Goal: Transaction & Acquisition: Book appointment/travel/reservation

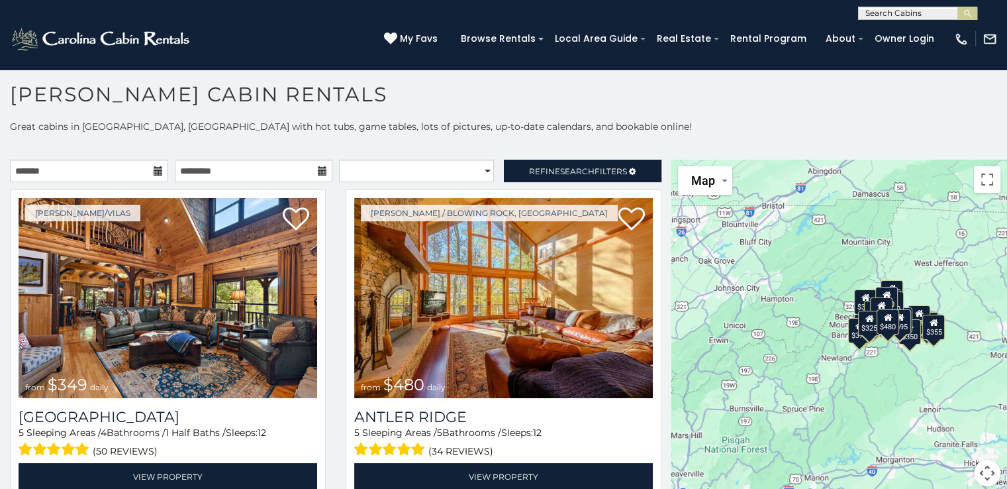
scroll to position [13, 0]
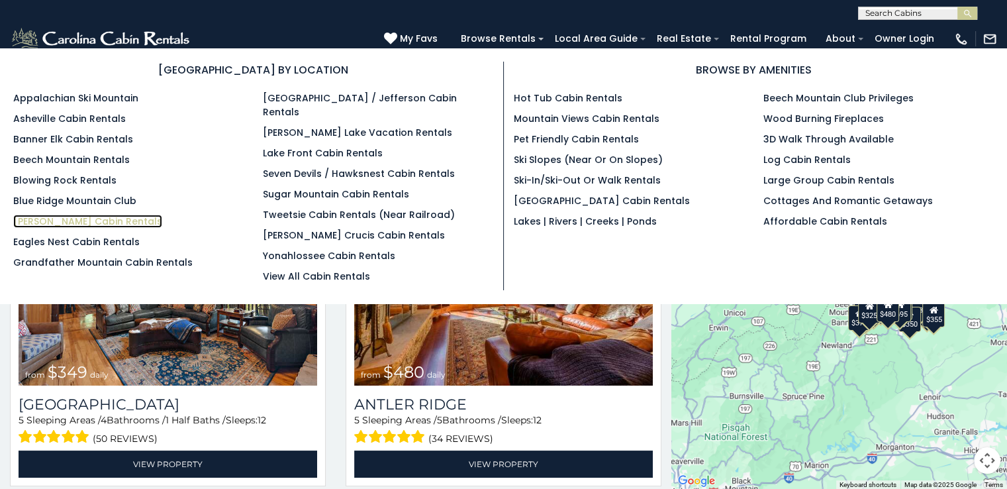
click at [98, 220] on link "[PERSON_NAME] Cabin Rentals" at bounding box center [87, 221] width 149 height 13
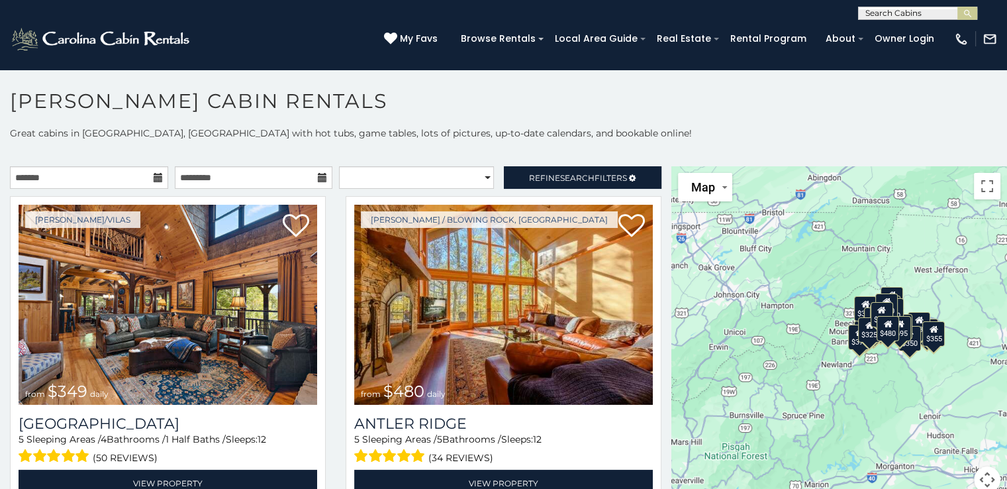
scroll to position [7, 0]
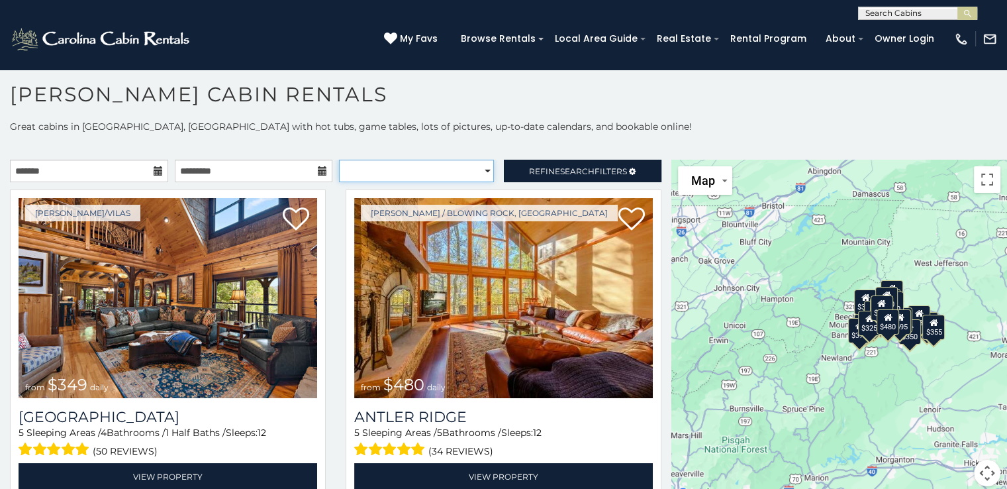
click at [477, 170] on select "**********" at bounding box center [416, 171] width 155 height 23
click at [339, 160] on select "**********" at bounding box center [416, 171] width 155 height 23
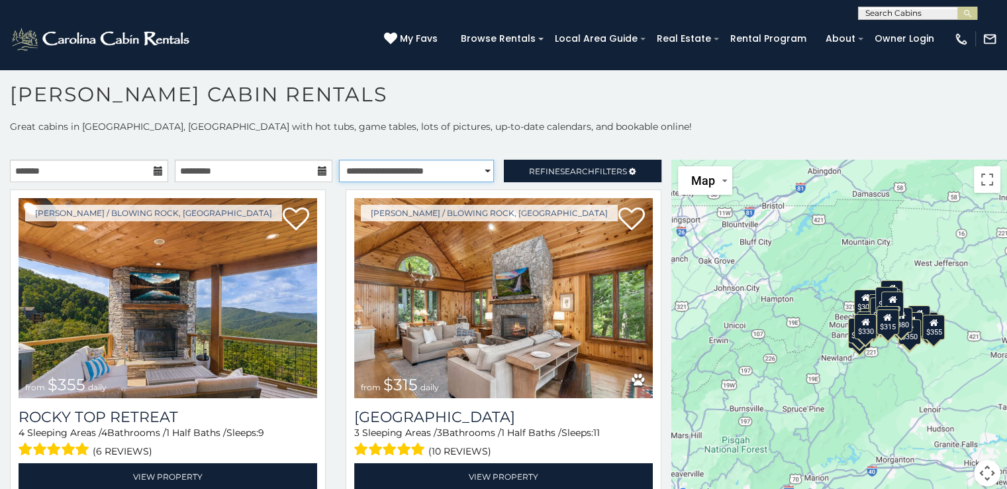
click at [476, 168] on select "**********" at bounding box center [416, 171] width 155 height 23
select select "*********"
click at [339, 160] on select "**********" at bounding box center [416, 171] width 155 height 23
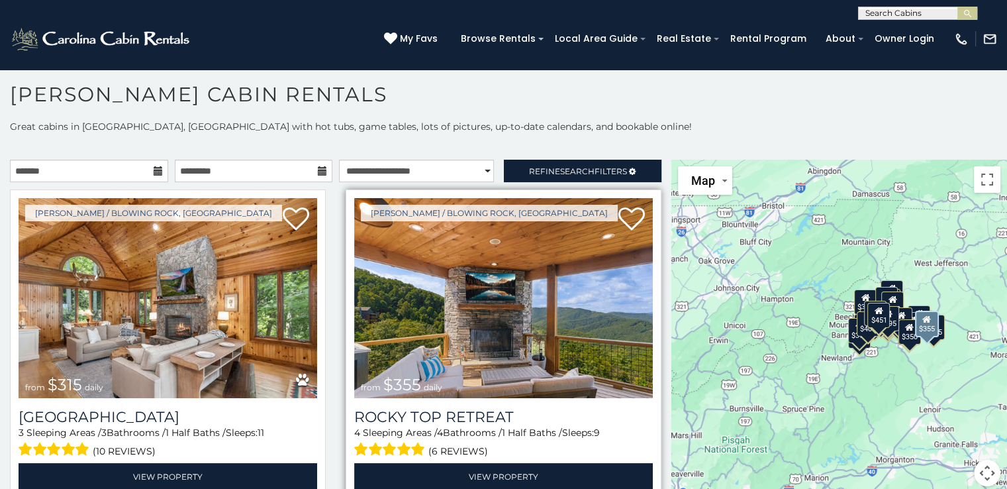
click at [646, 211] on div "Boone / Blowing Rock, NC from $355 daily Rocky Top Retreat 4 Sleeping Areas / 4…" at bounding box center [504, 343] width 316 height 309
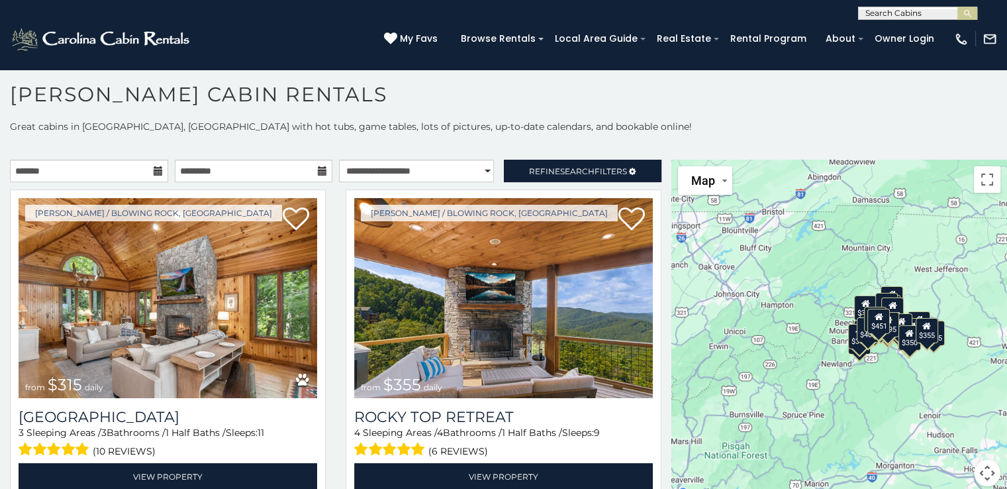
drag, startPoint x: 667, startPoint y: 190, endPoint x: 667, endPoint y: 197, distance: 7.3
click at [671, 197] on div "$315 $355 $349 $480 $525 $635 $675 $930 $210 $225 $255 $299 $299 $305 $320 $325…" at bounding box center [839, 331] width 336 height 342
click at [157, 168] on icon at bounding box center [158, 170] width 9 height 9
click at [154, 168] on icon at bounding box center [158, 170] width 9 height 9
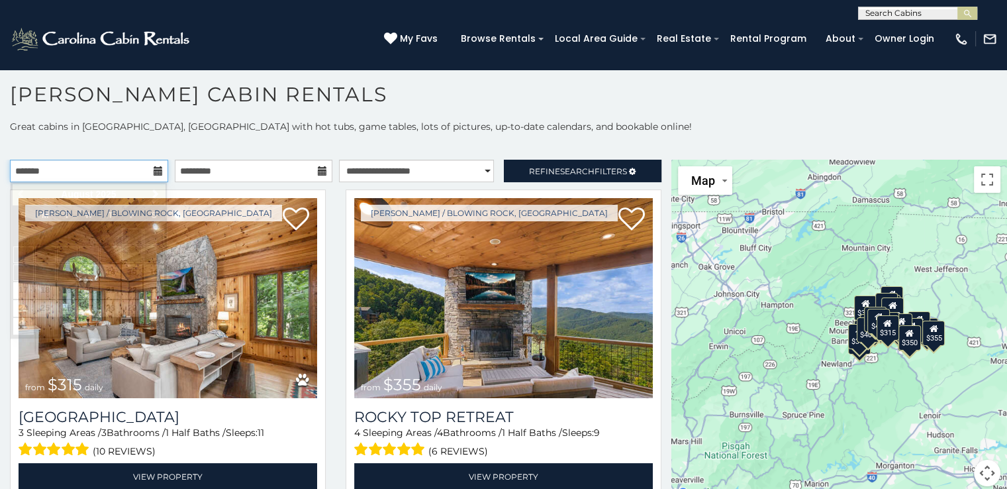
click at [140, 168] on input "text" at bounding box center [89, 171] width 158 height 23
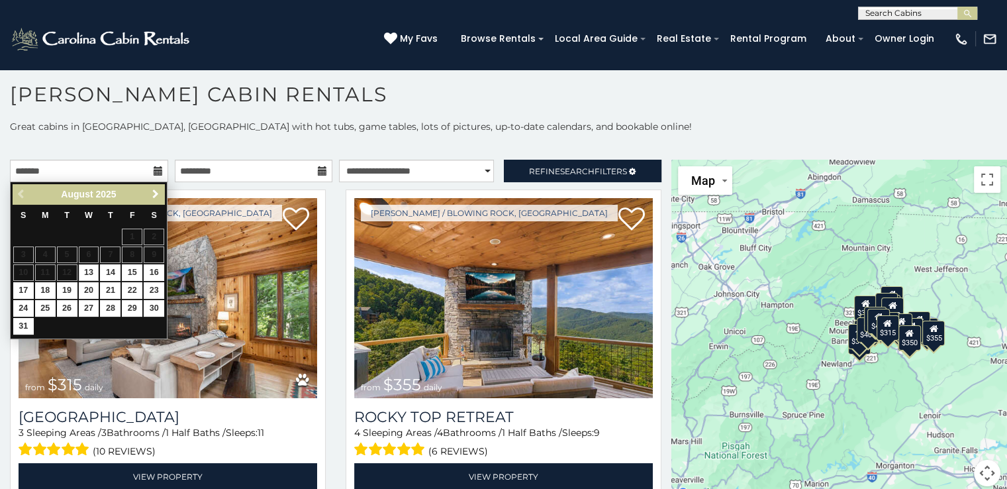
click at [154, 191] on span "Next" at bounding box center [155, 194] width 11 height 11
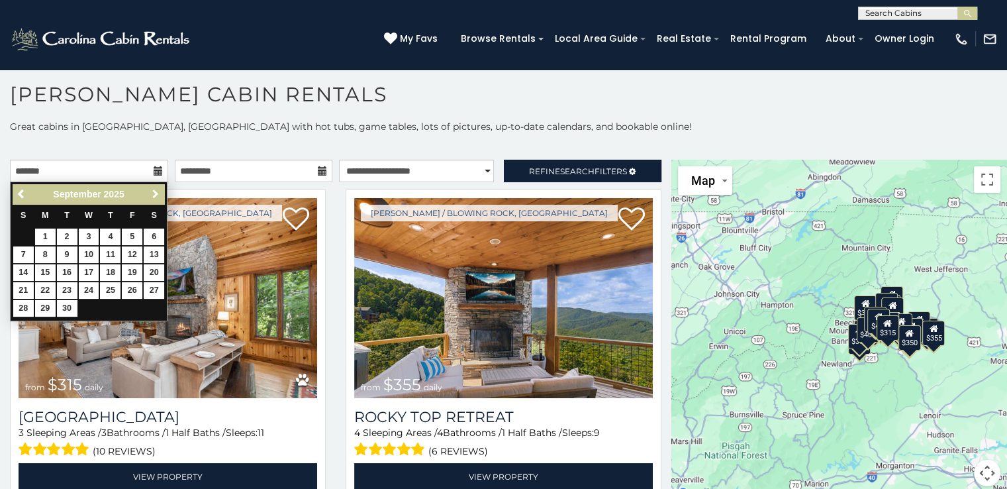
click at [154, 191] on span "Next" at bounding box center [155, 194] width 11 height 11
click at [43, 289] on link "20" at bounding box center [45, 290] width 21 height 17
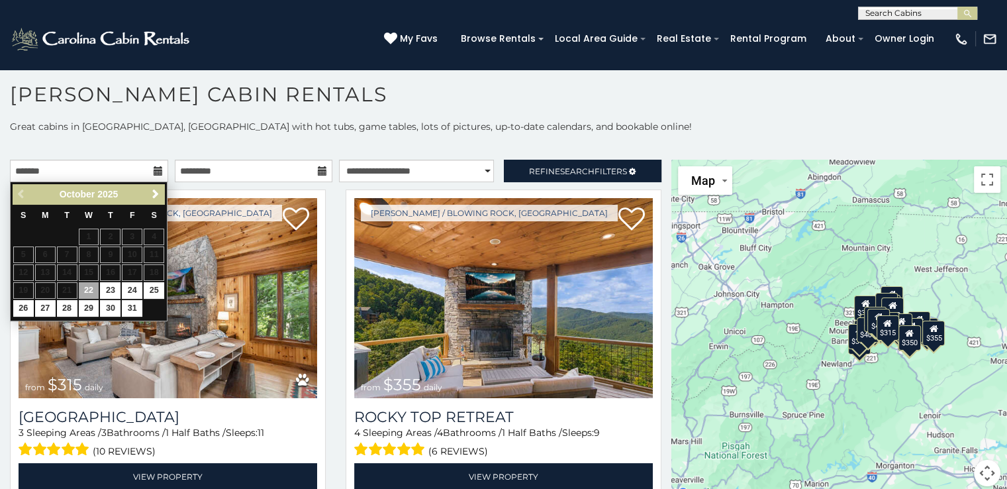
type input "**********"
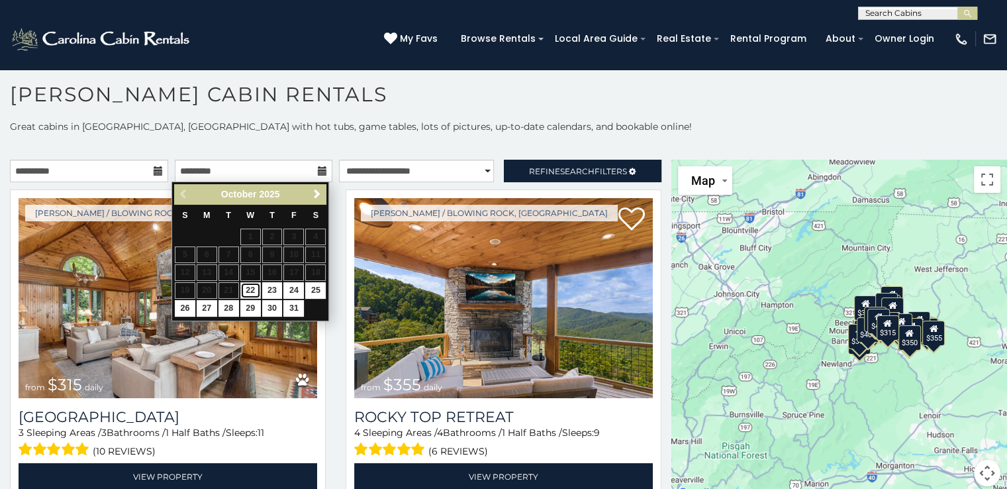
click at [249, 286] on link "22" at bounding box center [250, 290] width 21 height 17
type input "**********"
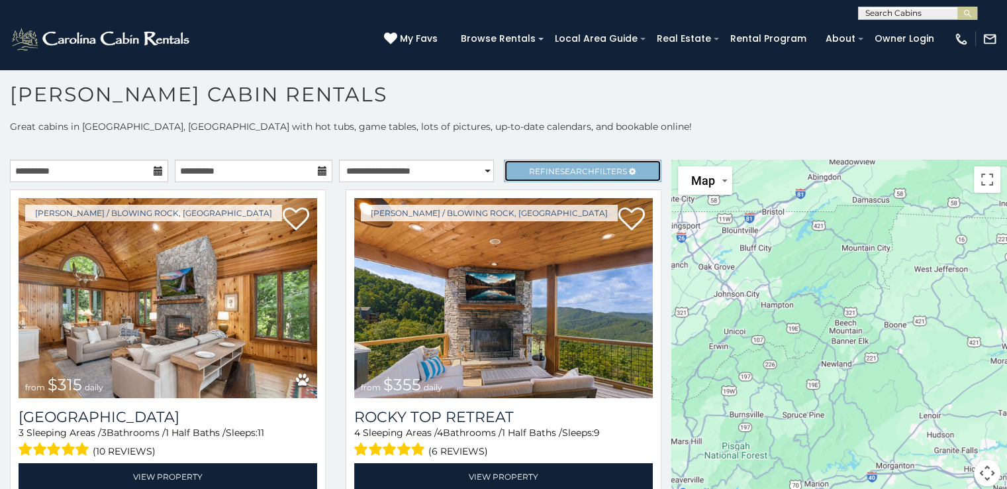
click at [570, 166] on span "Search" at bounding box center [577, 171] width 34 height 10
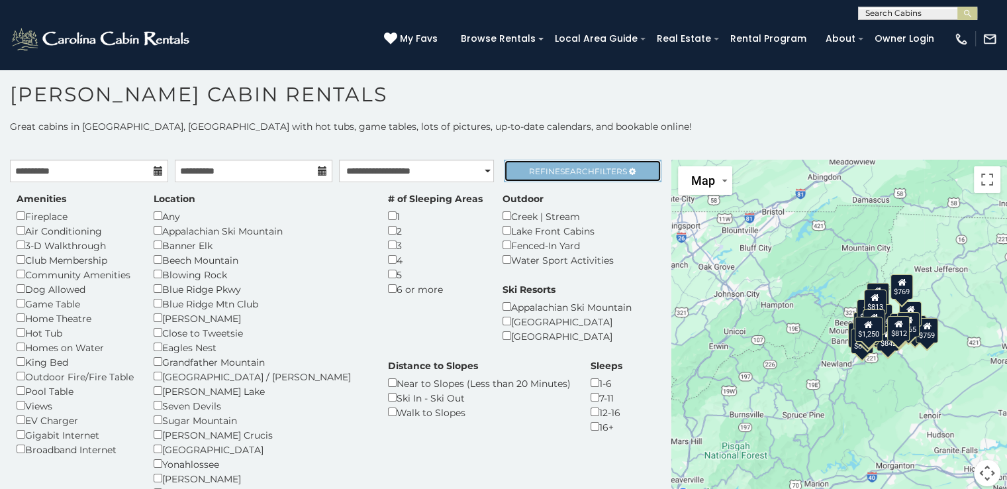
click at [605, 169] on span "Refine Search Filters" at bounding box center [578, 171] width 98 height 10
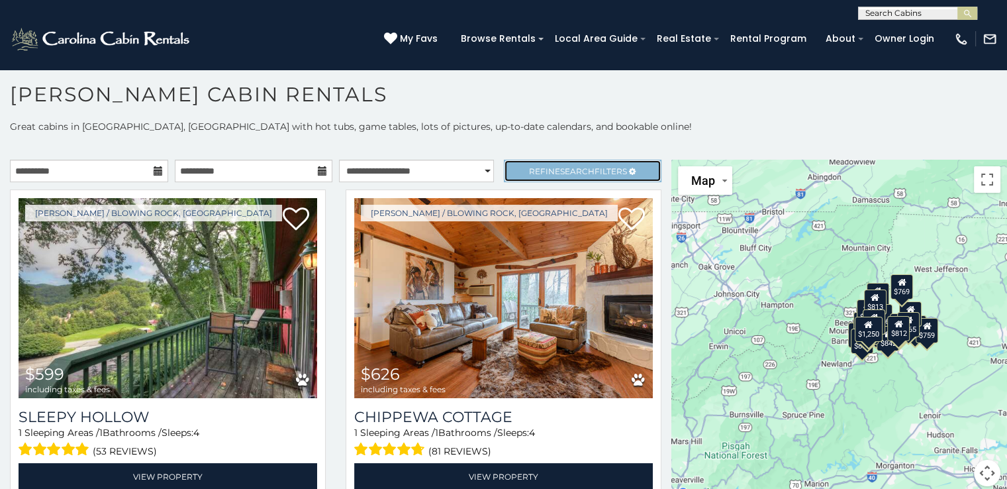
click at [584, 166] on span "Refine Search Filters" at bounding box center [578, 171] width 98 height 10
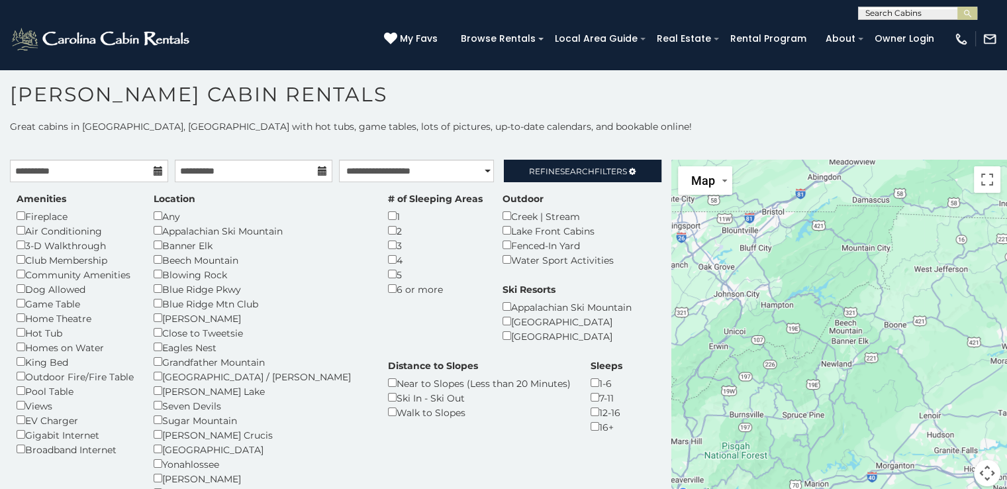
click at [632, 109] on h1 "[PERSON_NAME] Cabin Rentals" at bounding box center [503, 101] width 1007 height 38
click at [596, 167] on span "Refine Search Filters" at bounding box center [578, 171] width 98 height 10
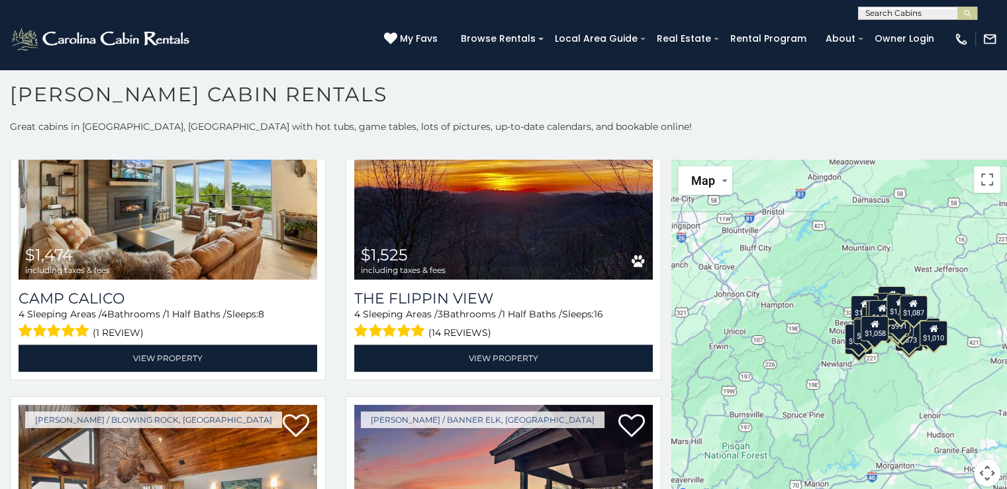
scroll to position [1752, 0]
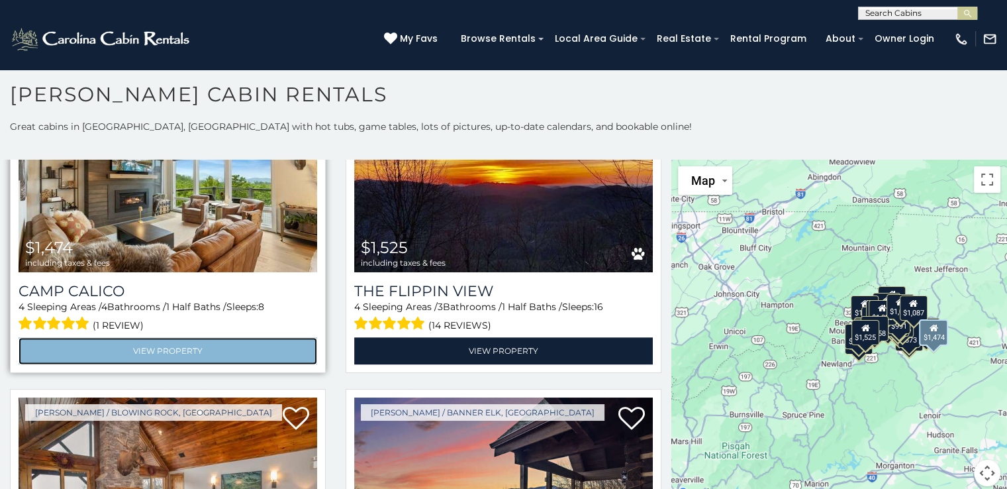
click at [188, 337] on link "View Property" at bounding box center [168, 350] width 299 height 27
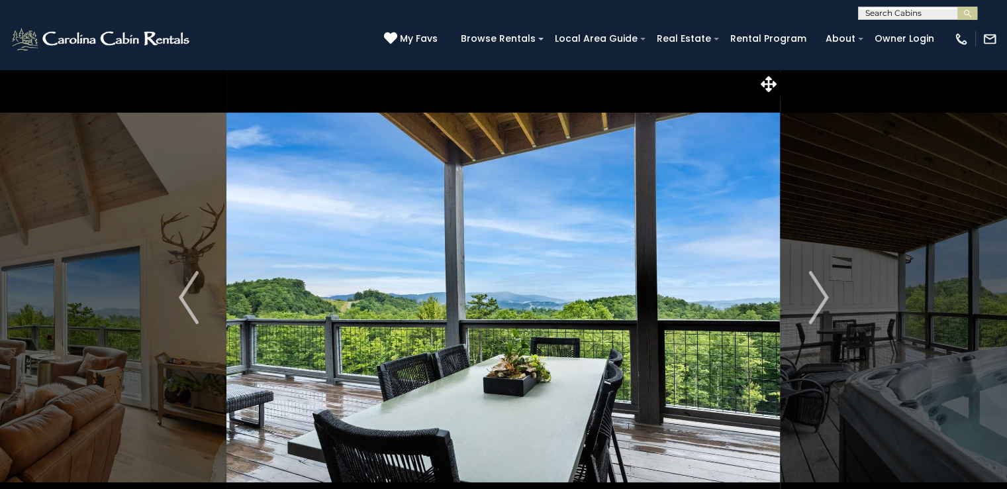
click at [820, 296] on img "Next" at bounding box center [818, 297] width 20 height 53
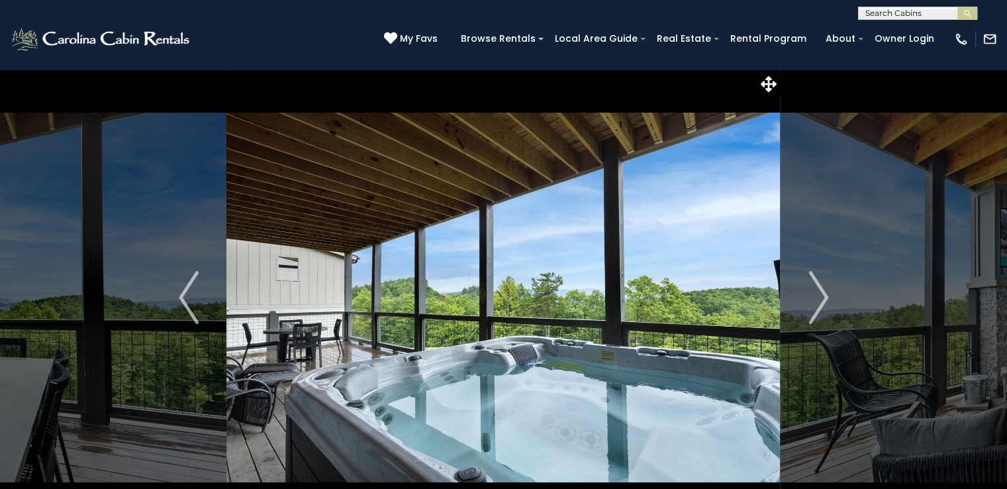
click at [820, 296] on img "Next" at bounding box center [818, 297] width 20 height 53
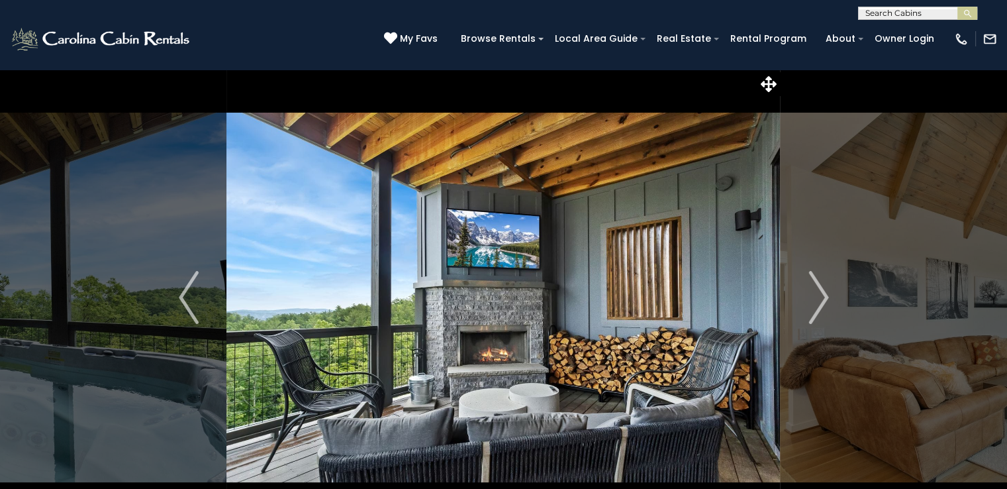
click at [820, 296] on img "Next" at bounding box center [818, 297] width 20 height 53
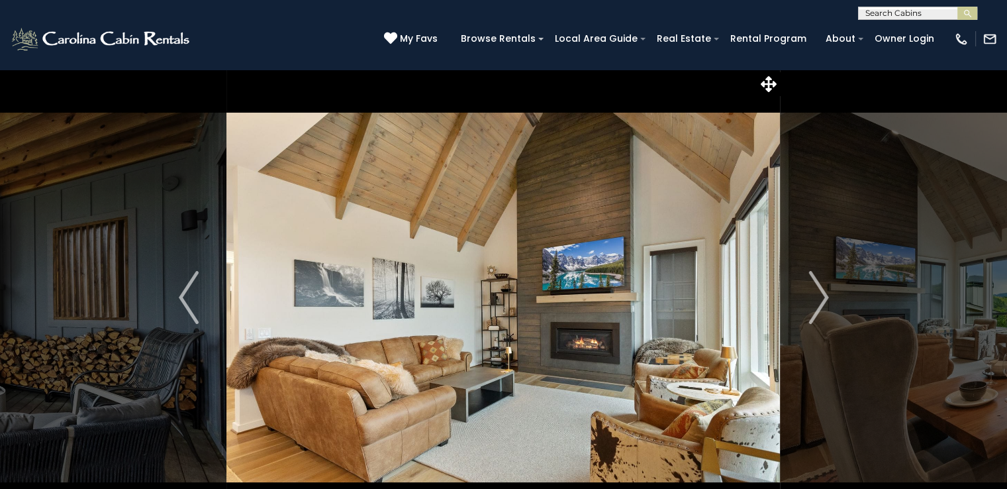
click at [820, 296] on img "Next" at bounding box center [818, 297] width 20 height 53
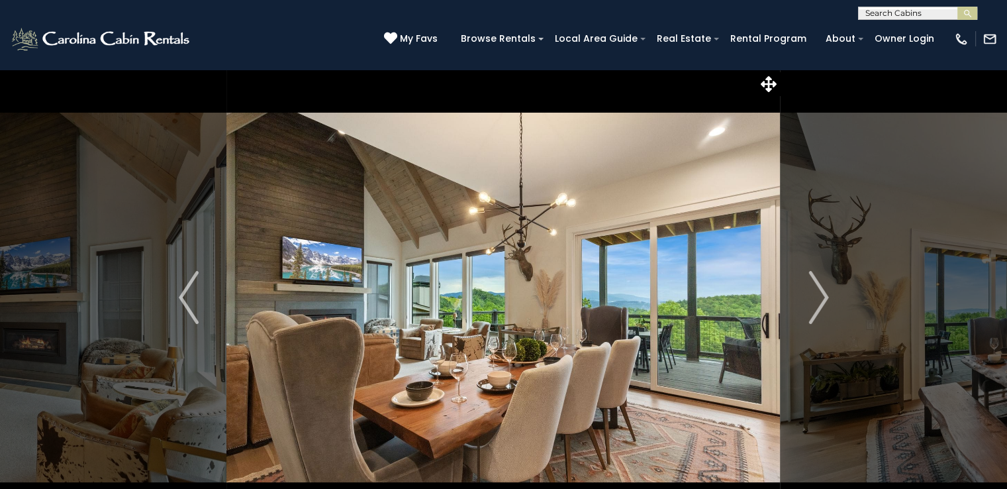
click at [820, 296] on img "Next" at bounding box center [818, 297] width 20 height 53
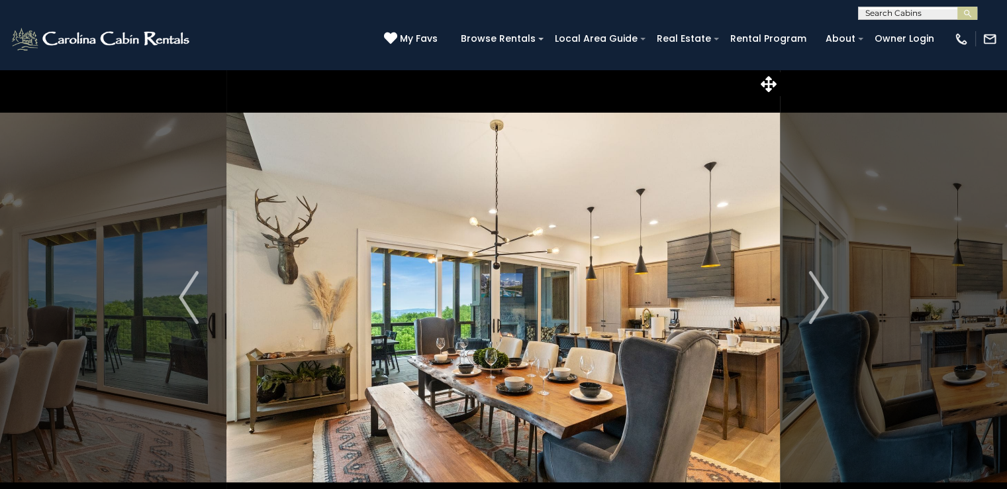
click at [820, 296] on img "Next" at bounding box center [818, 297] width 20 height 53
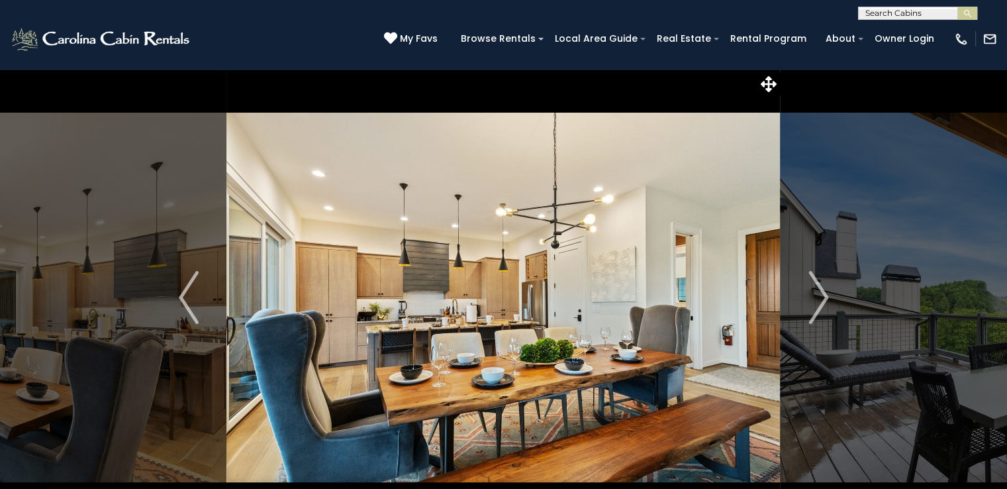
click at [820, 296] on img "Next" at bounding box center [818, 297] width 20 height 53
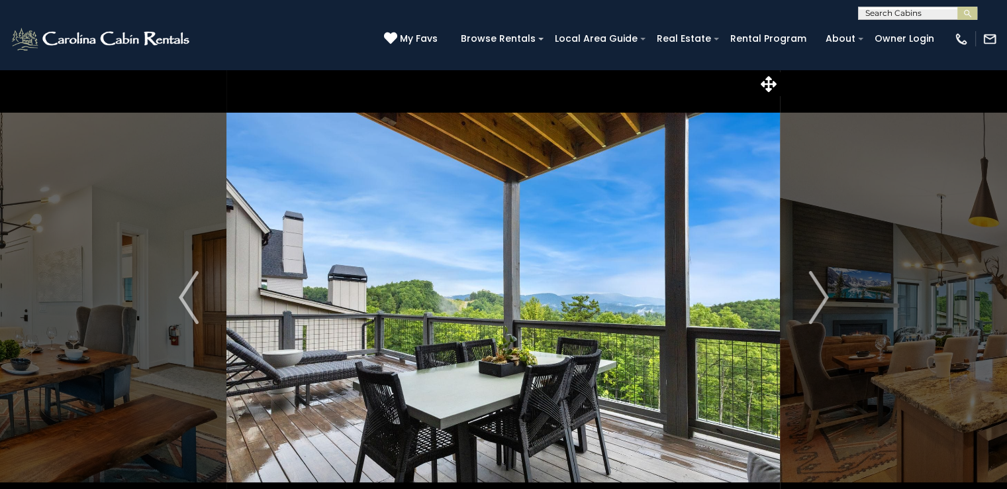
click at [820, 296] on img "Next" at bounding box center [818, 297] width 20 height 53
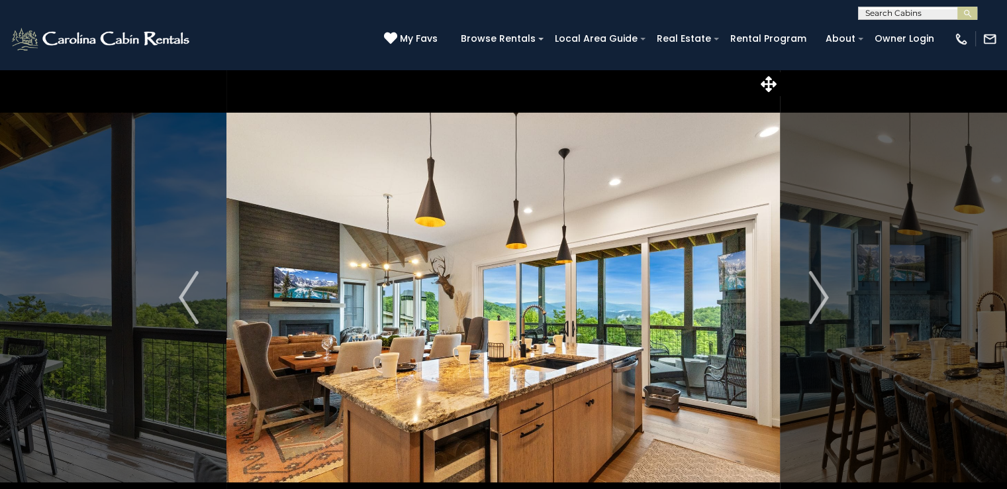
click at [820, 296] on img "Next" at bounding box center [818, 297] width 20 height 53
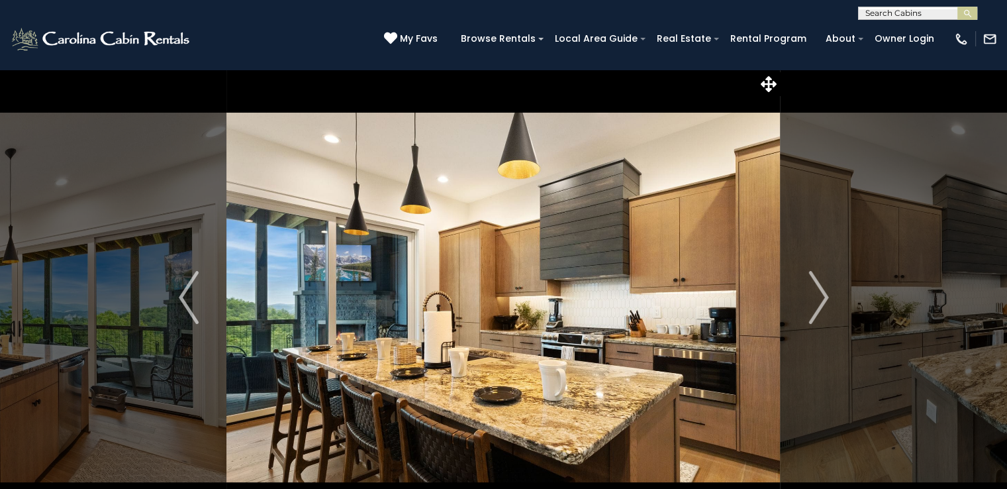
click at [820, 296] on img "Next" at bounding box center [818, 297] width 20 height 53
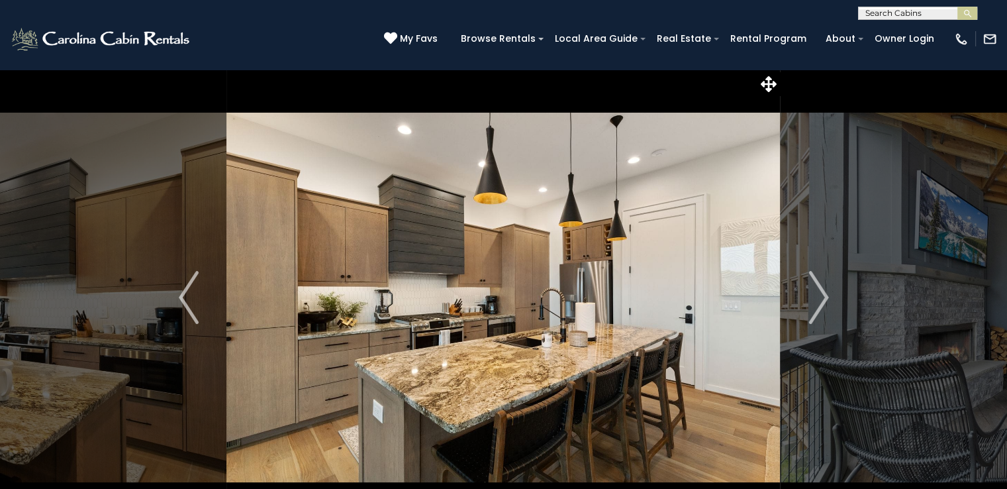
click at [820, 296] on img "Next" at bounding box center [818, 297] width 20 height 53
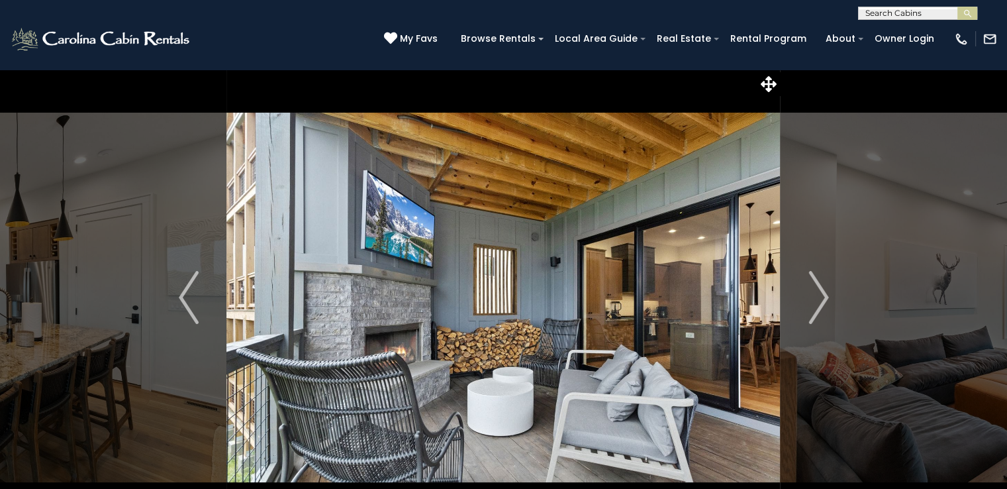
click at [820, 296] on img "Next" at bounding box center [818, 297] width 20 height 53
